Goal: Transaction & Acquisition: Purchase product/service

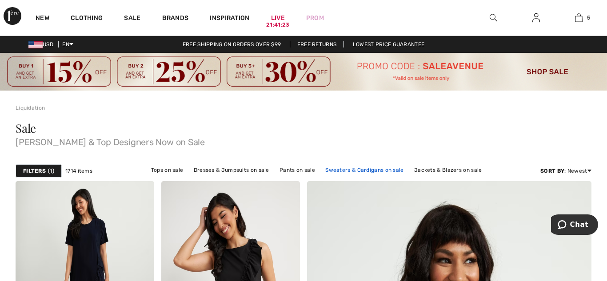
click at [360, 169] on link "Sweaters & Cardigans on sale" at bounding box center [364, 170] width 87 height 12
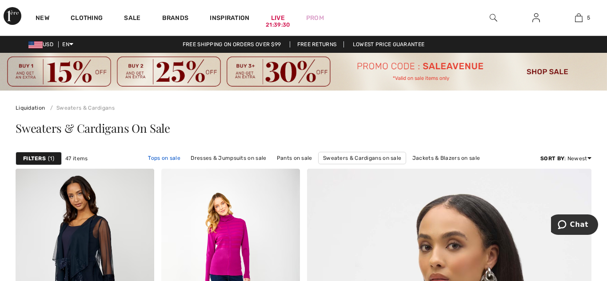
click at [158, 159] on link "Tops on sale" at bounding box center [163, 158] width 41 height 12
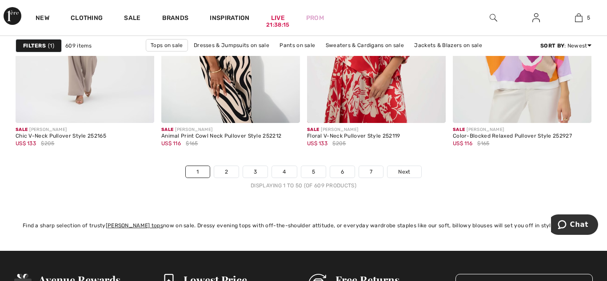
scroll to position [3979, 0]
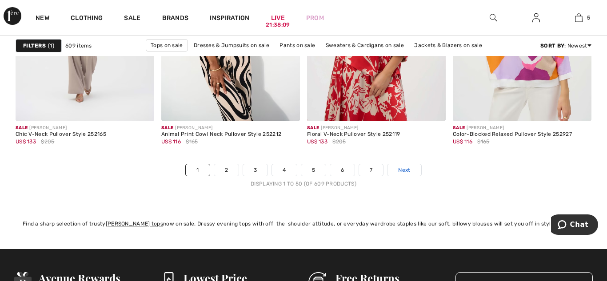
click at [401, 170] on span "Next" at bounding box center [404, 170] width 12 height 8
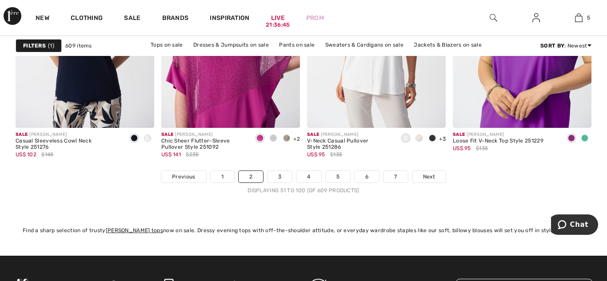
scroll to position [3996, 0]
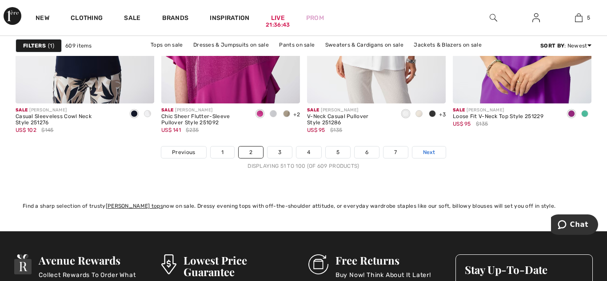
click at [431, 151] on span "Next" at bounding box center [429, 152] width 12 height 8
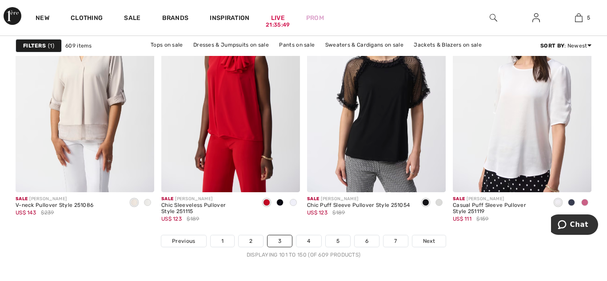
scroll to position [3890, 0]
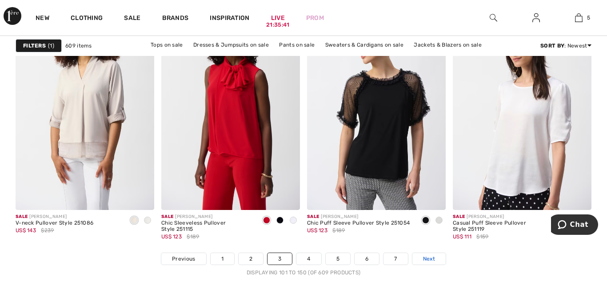
click at [426, 257] on span "Next" at bounding box center [429, 259] width 12 height 8
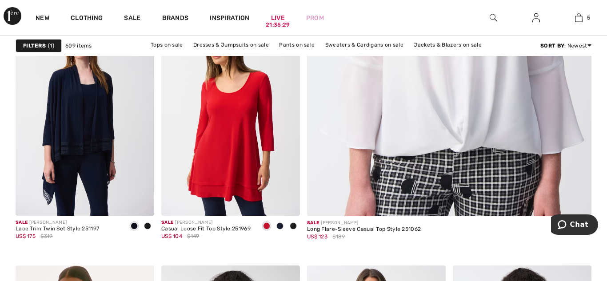
scroll to position [426, 0]
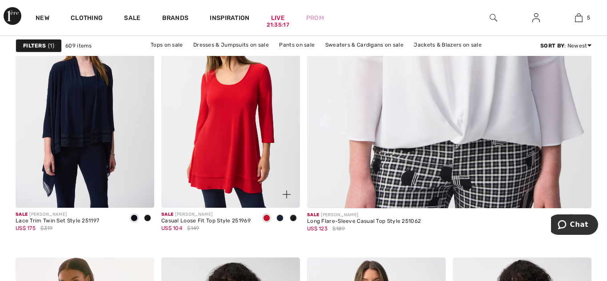
click at [279, 217] on span at bounding box center [279, 217] width 7 height 7
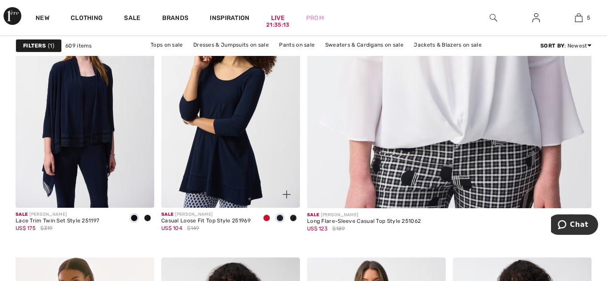
click at [292, 218] on span at bounding box center [293, 217] width 7 height 7
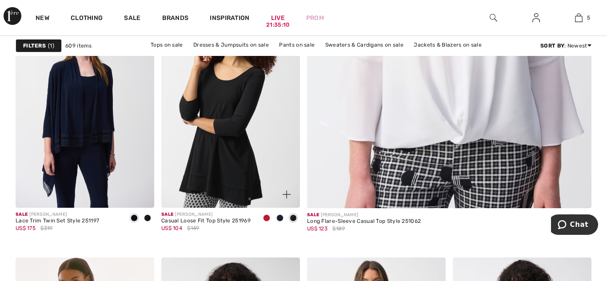
click at [263, 215] on span at bounding box center [266, 217] width 7 height 7
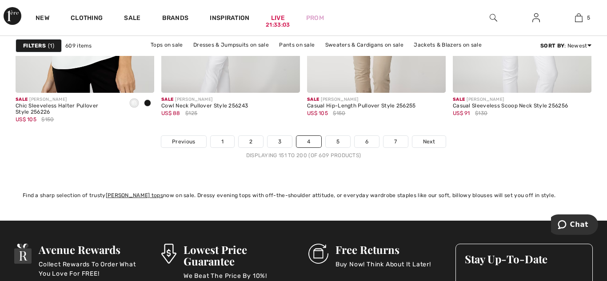
scroll to position [4032, 0]
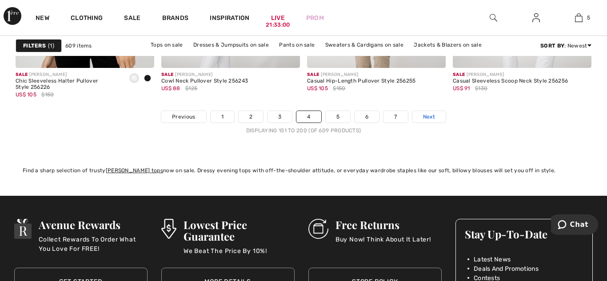
click at [428, 114] on span "Next" at bounding box center [429, 117] width 12 height 8
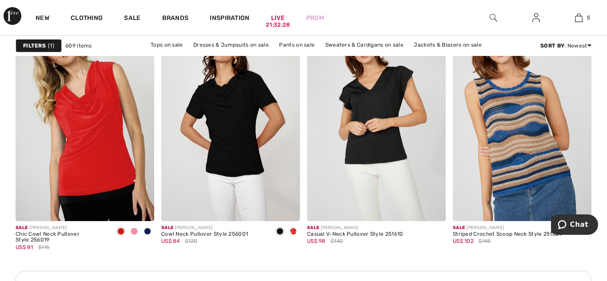
scroll to position [2948, 0]
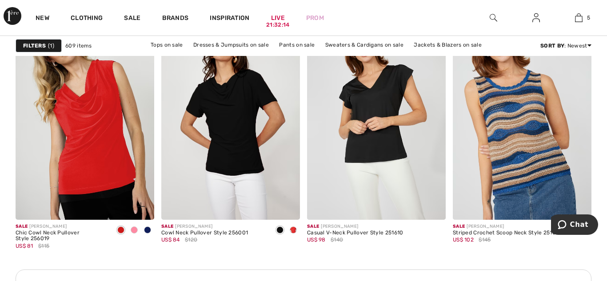
click at [75, 138] on img at bounding box center [85, 116] width 139 height 208
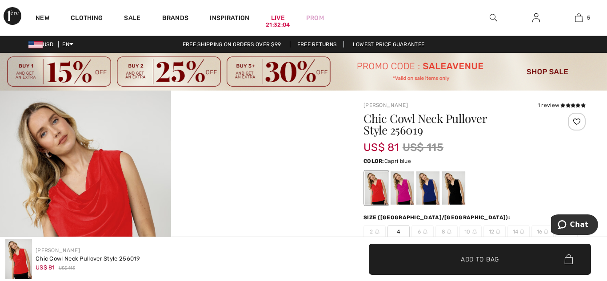
click at [424, 187] on div at bounding box center [427, 188] width 23 height 33
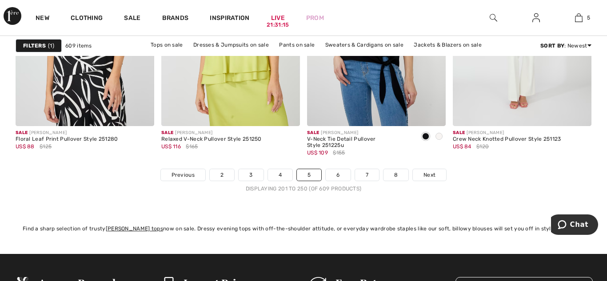
scroll to position [3961, 0]
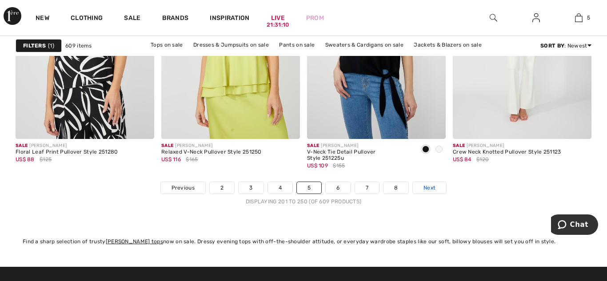
click at [426, 189] on span "Next" at bounding box center [429, 188] width 12 height 8
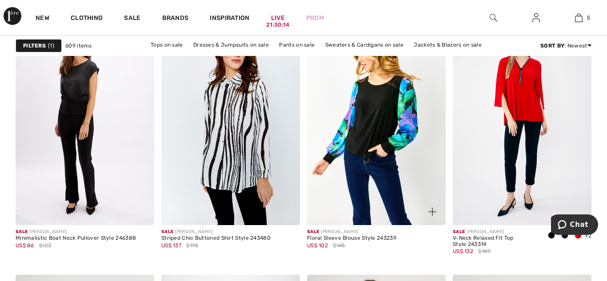
scroll to position [1261, 0]
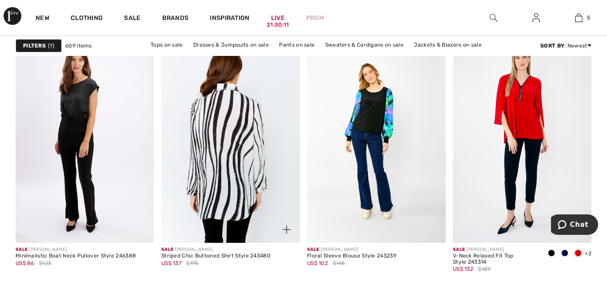
click at [242, 147] on img at bounding box center [230, 139] width 139 height 208
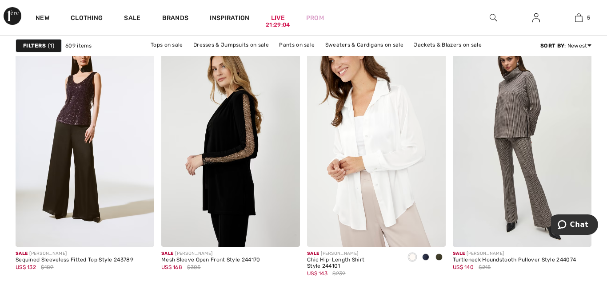
scroll to position [3339, 0]
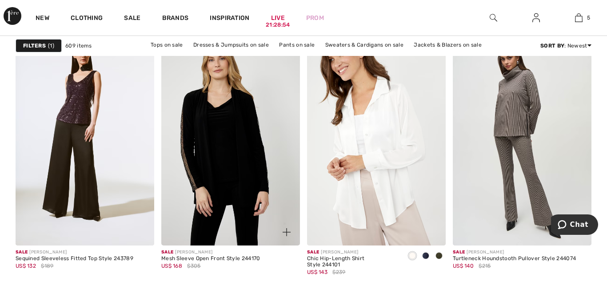
click at [246, 218] on img at bounding box center [230, 142] width 139 height 208
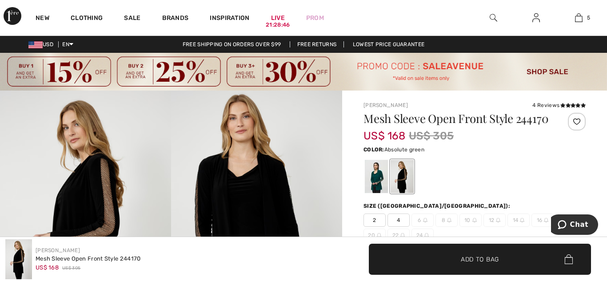
click at [376, 188] on div at bounding box center [376, 176] width 23 height 33
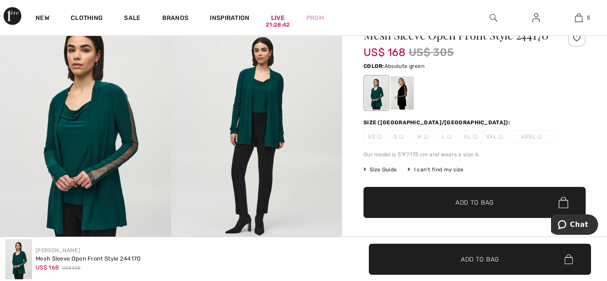
scroll to position [89, 0]
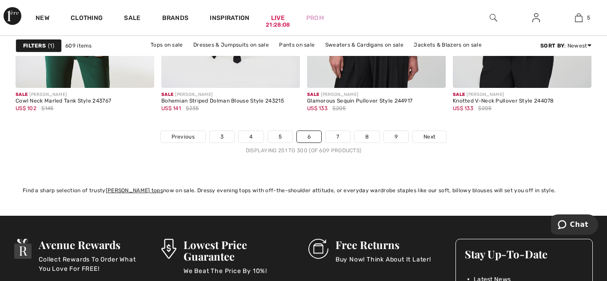
scroll to position [4014, 0]
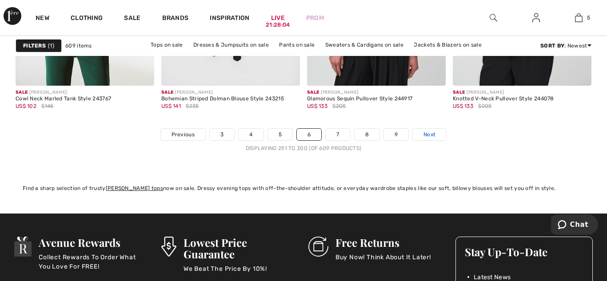
click at [425, 133] on span "Next" at bounding box center [429, 135] width 12 height 8
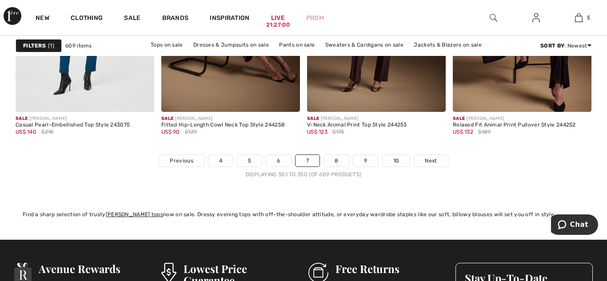
scroll to position [3996, 0]
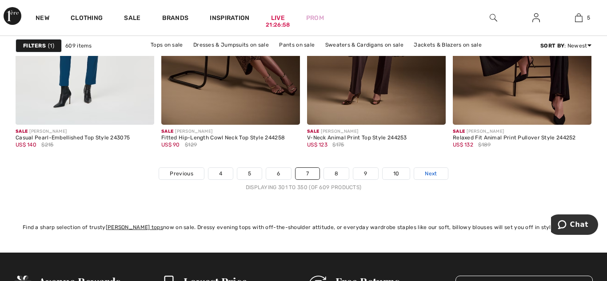
click at [425, 170] on span "Next" at bounding box center [430, 174] width 12 height 8
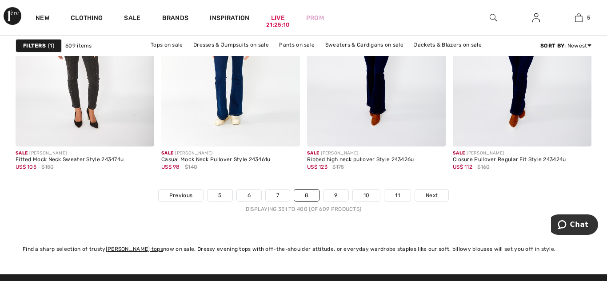
scroll to position [3979, 0]
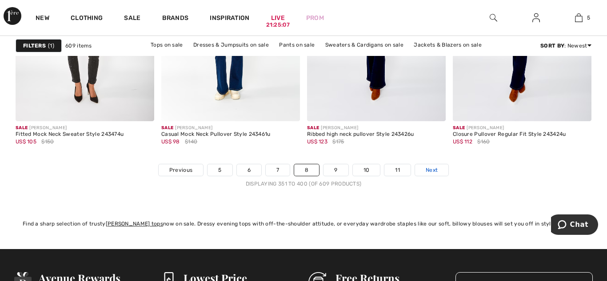
click at [426, 172] on span "Next" at bounding box center [431, 170] width 12 height 8
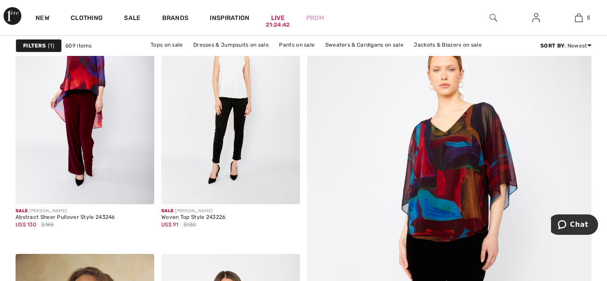
scroll to position [160, 0]
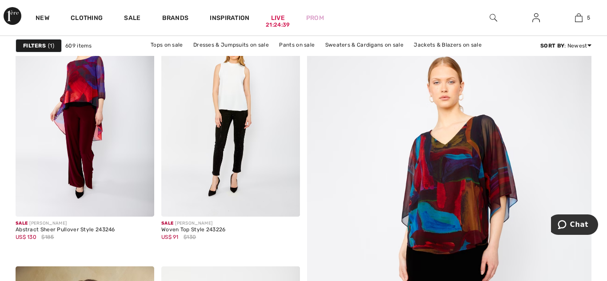
click at [470, 193] on img at bounding box center [448, 265] width 341 height 512
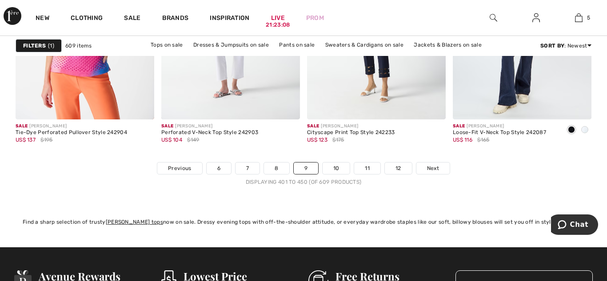
scroll to position [3979, 0]
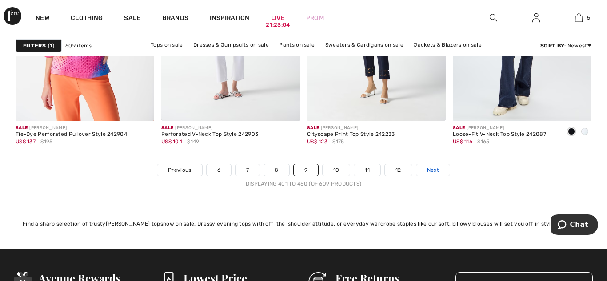
click at [431, 170] on span "Next" at bounding box center [433, 170] width 12 height 8
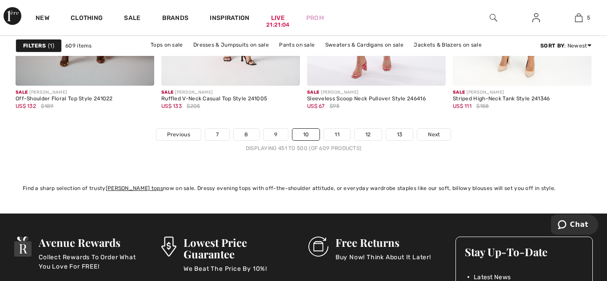
scroll to position [4050, 0]
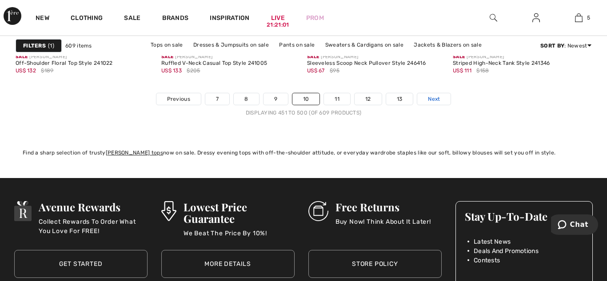
click at [432, 99] on span "Next" at bounding box center [434, 99] width 12 height 8
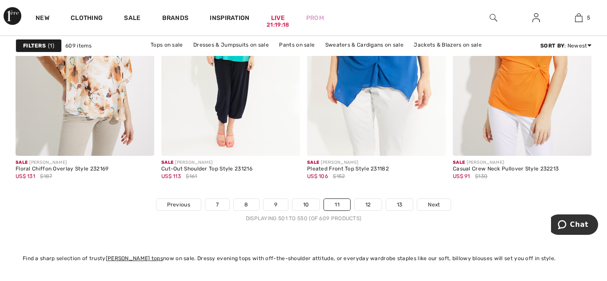
scroll to position [3925, 0]
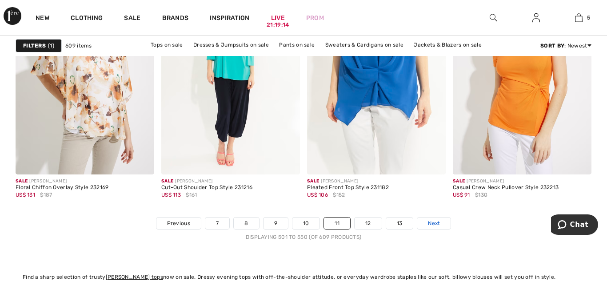
click at [431, 225] on span "Next" at bounding box center [434, 223] width 12 height 8
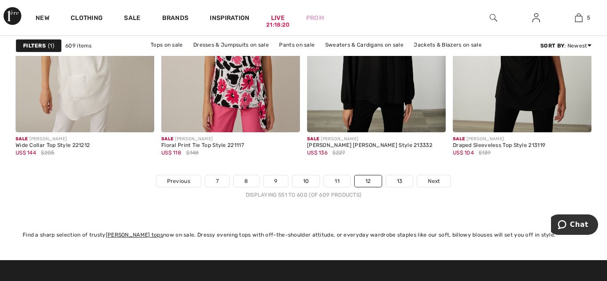
scroll to position [3925, 0]
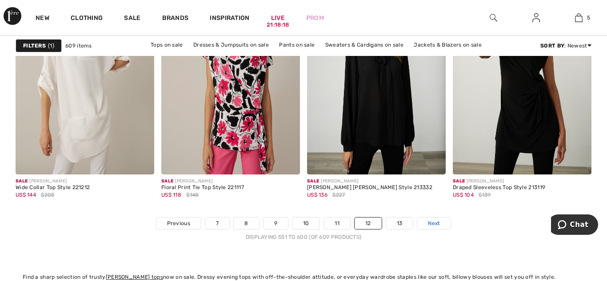
click at [431, 225] on span "Next" at bounding box center [434, 223] width 12 height 8
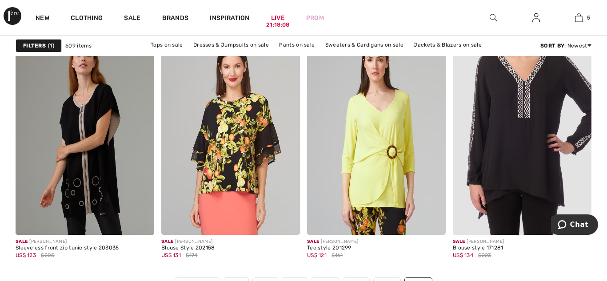
scroll to position [657, 0]
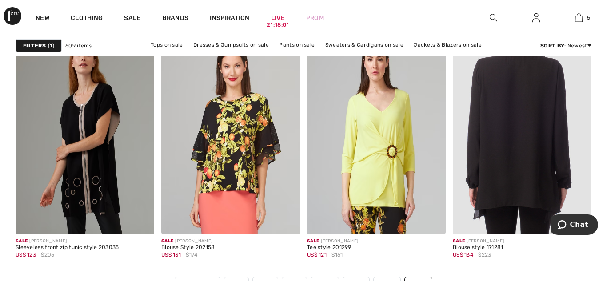
click at [488, 191] on img at bounding box center [521, 131] width 139 height 208
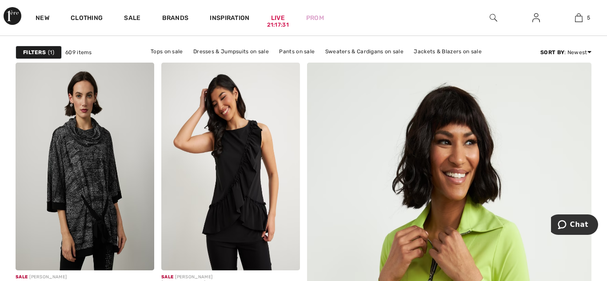
scroll to position [107, 0]
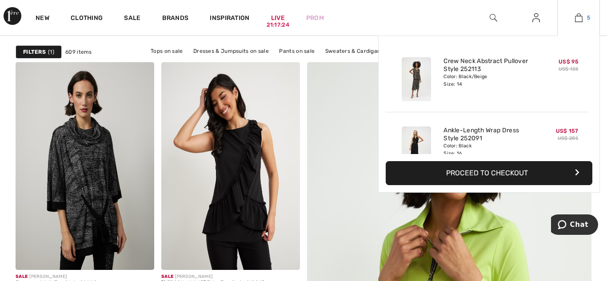
click at [578, 17] on img at bounding box center [579, 17] width 8 height 11
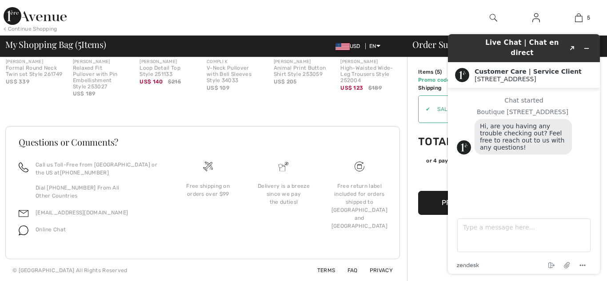
scroll to position [771, 0]
click at [587, 48] on icon "Minimize widget" at bounding box center [586, 48] width 4 height 0
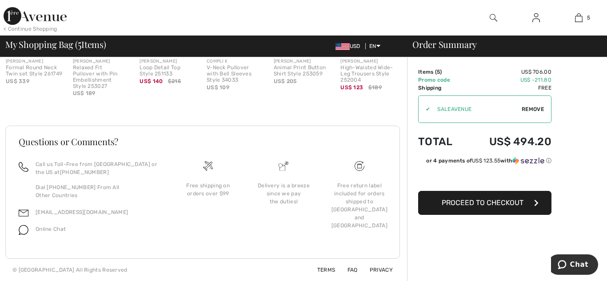
click at [472, 200] on span "Proceed to Checkout" at bounding box center [482, 202] width 82 height 8
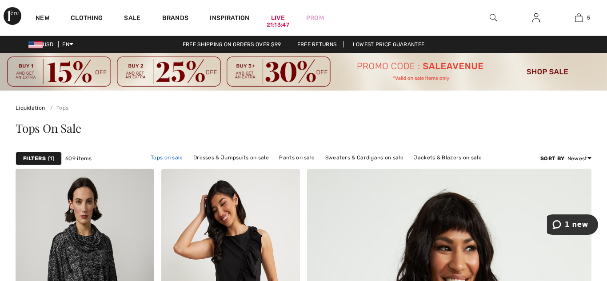
click at [159, 156] on link "Tops on sale" at bounding box center [166, 158] width 41 height 12
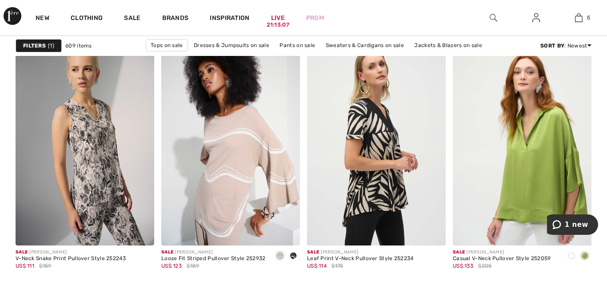
scroll to position [3357, 0]
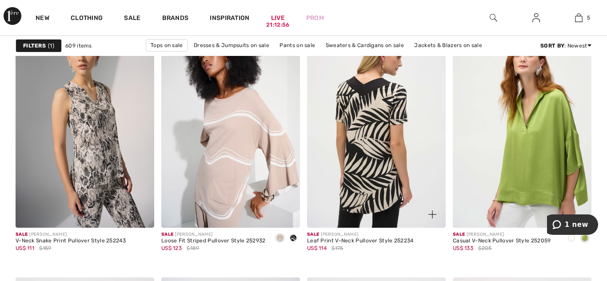
click at [347, 157] on img at bounding box center [376, 124] width 139 height 208
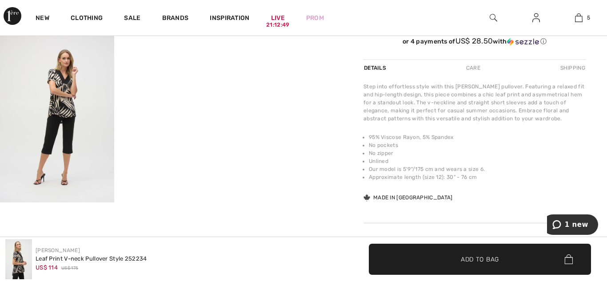
scroll to position [320, 0]
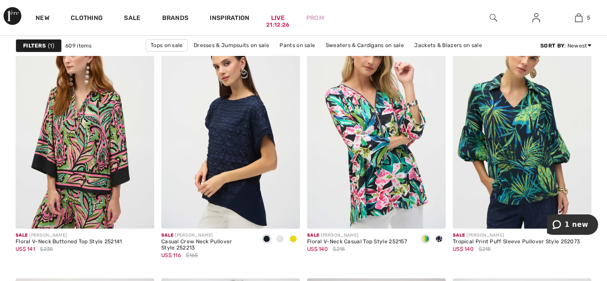
scroll to position [3606, 0]
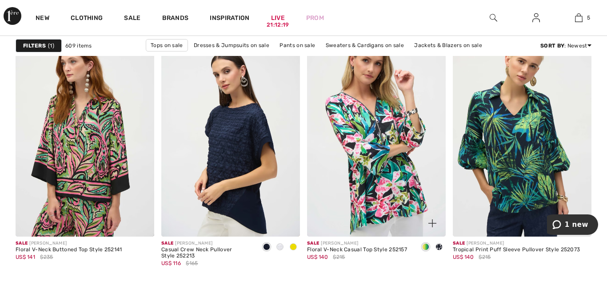
click at [439, 247] on span at bounding box center [438, 246] width 7 height 7
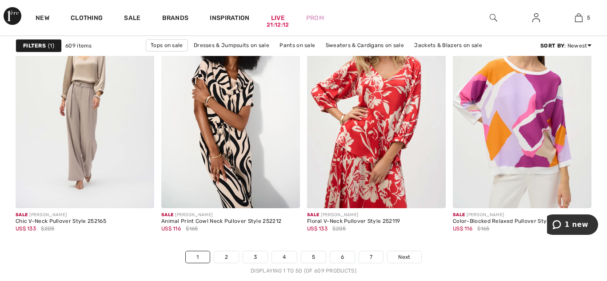
scroll to position [3890, 0]
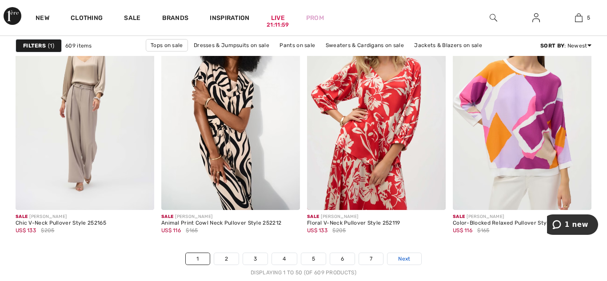
click at [404, 260] on span "Next" at bounding box center [404, 259] width 12 height 8
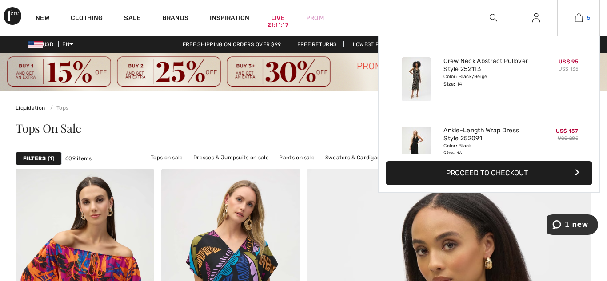
click at [579, 18] on img at bounding box center [579, 17] width 8 height 11
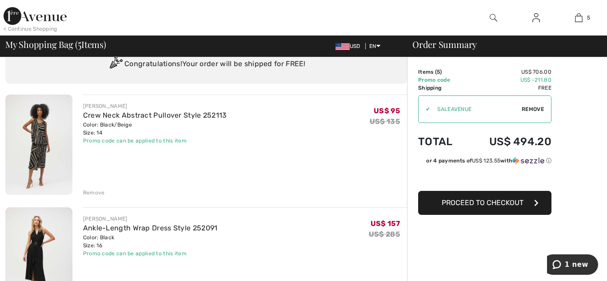
scroll to position [53, 0]
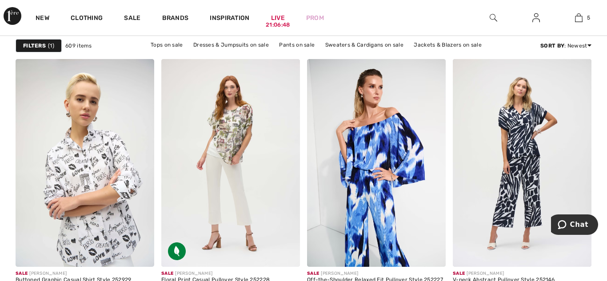
scroll to position [1510, 0]
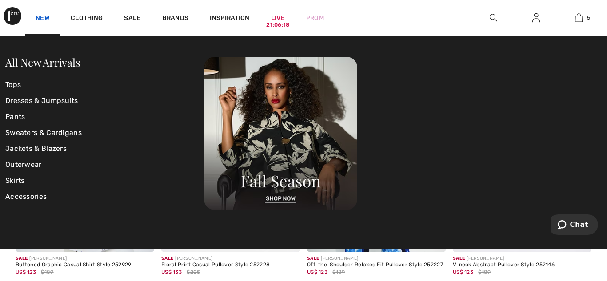
click at [43, 17] on link "New" at bounding box center [43, 18] width 14 height 9
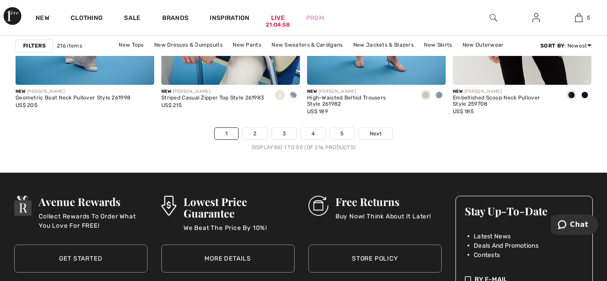
scroll to position [4014, 0]
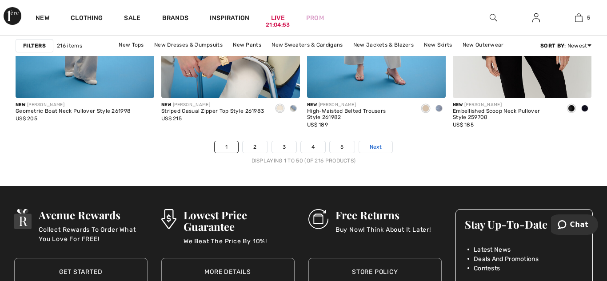
click at [374, 148] on span "Next" at bounding box center [375, 147] width 12 height 8
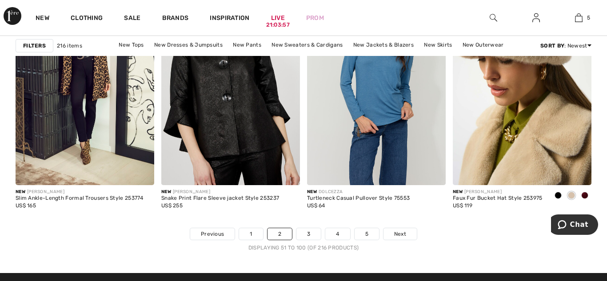
scroll to position [3925, 0]
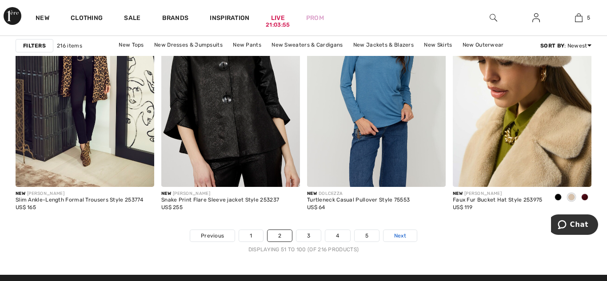
click at [395, 234] on span "Next" at bounding box center [400, 236] width 12 height 8
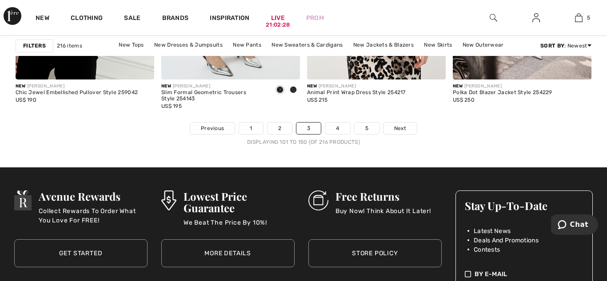
scroll to position [3996, 0]
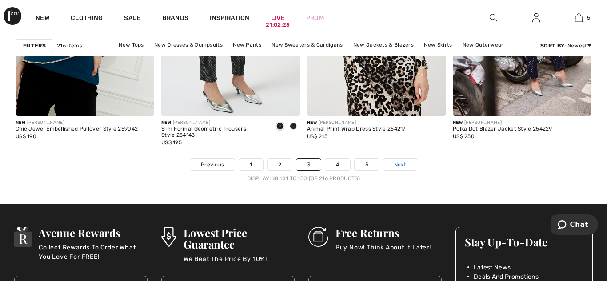
click at [397, 161] on span "Next" at bounding box center [400, 165] width 12 height 8
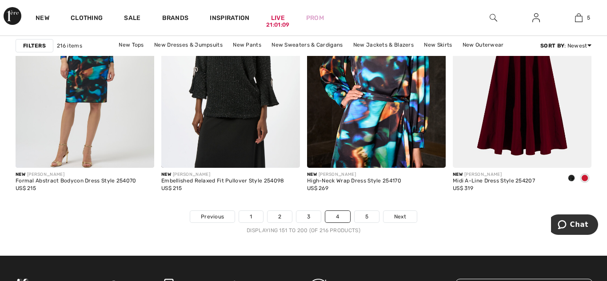
scroll to position [3943, 0]
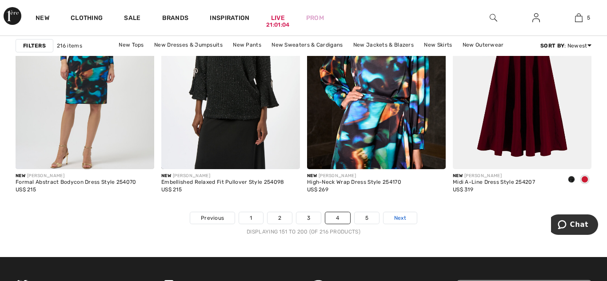
click at [396, 215] on span "Next" at bounding box center [400, 218] width 12 height 8
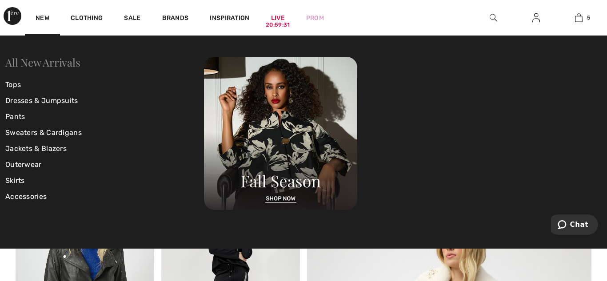
click at [24, 67] on link "All New Arrivals" at bounding box center [42, 62] width 75 height 14
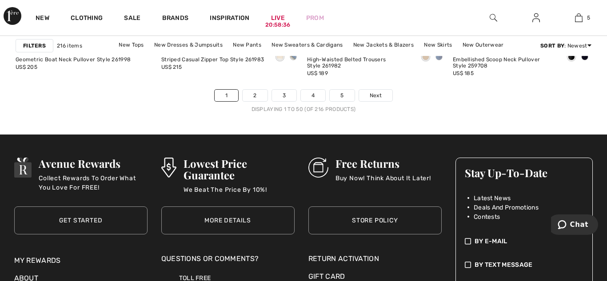
scroll to position [4067, 0]
